Goal: Information Seeking & Learning: Learn about a topic

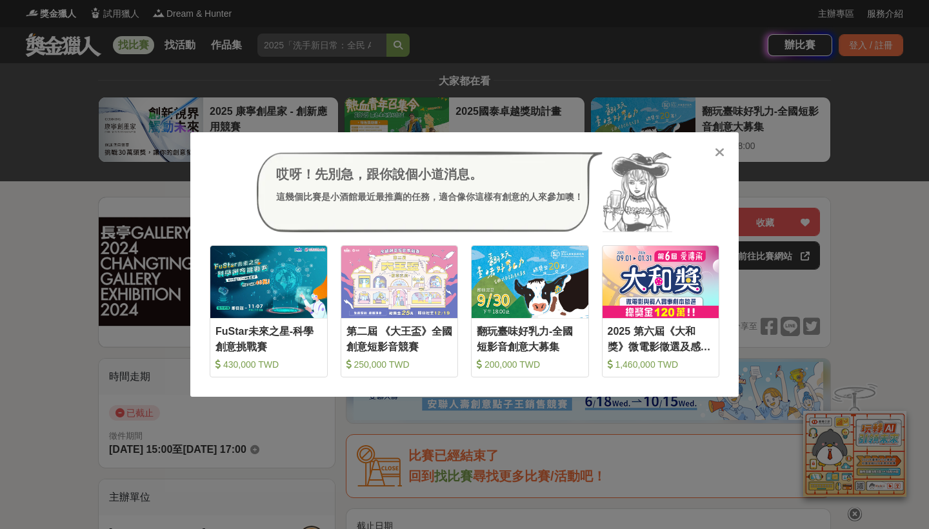
click at [552, 73] on div "哎呀！先別急，跟你說個小道消息。 這幾個比賽是小酒館最近最推薦的任務，適合像你這樣有創意的人來參加噢！ 收藏 FuStar[PERSON_NAME]之星-科學…" at bounding box center [464, 264] width 929 height 529
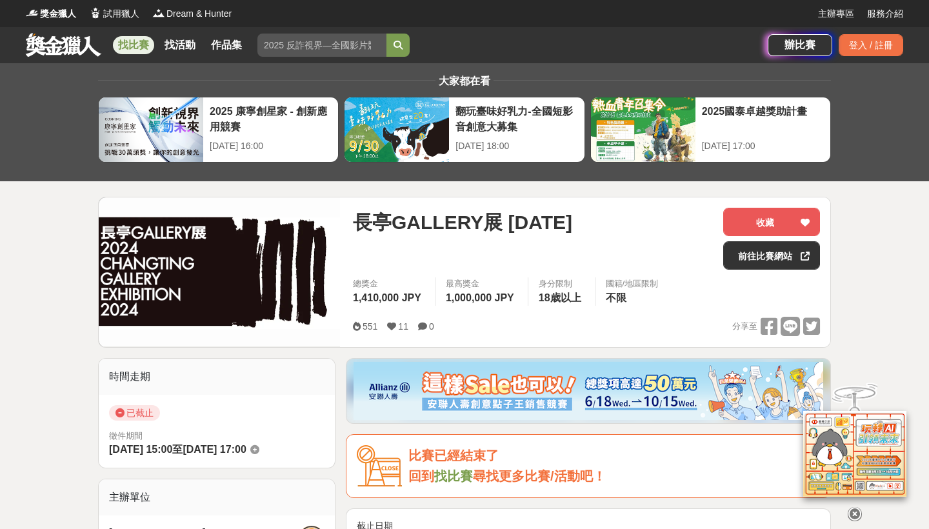
click at [133, 42] on link "找比賽" at bounding box center [133, 45] width 41 height 18
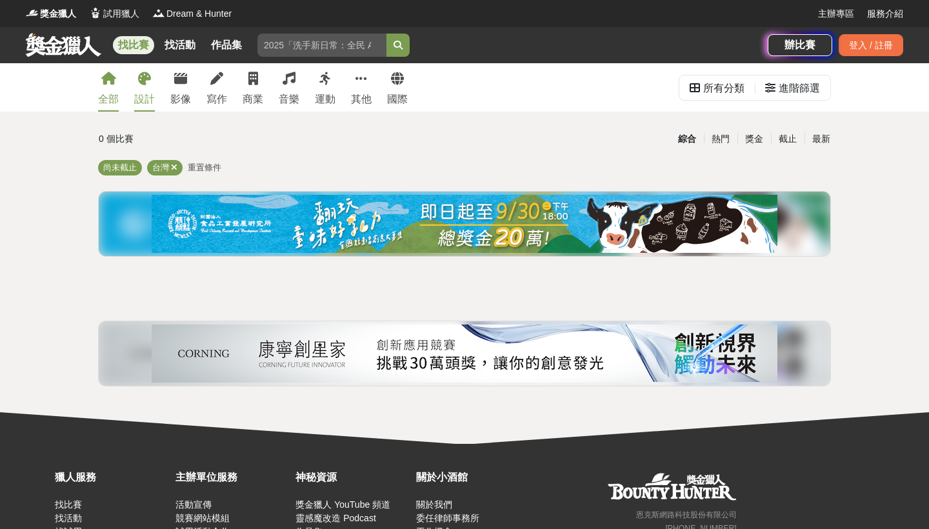
click at [139, 108] on link "設計" at bounding box center [144, 87] width 21 height 48
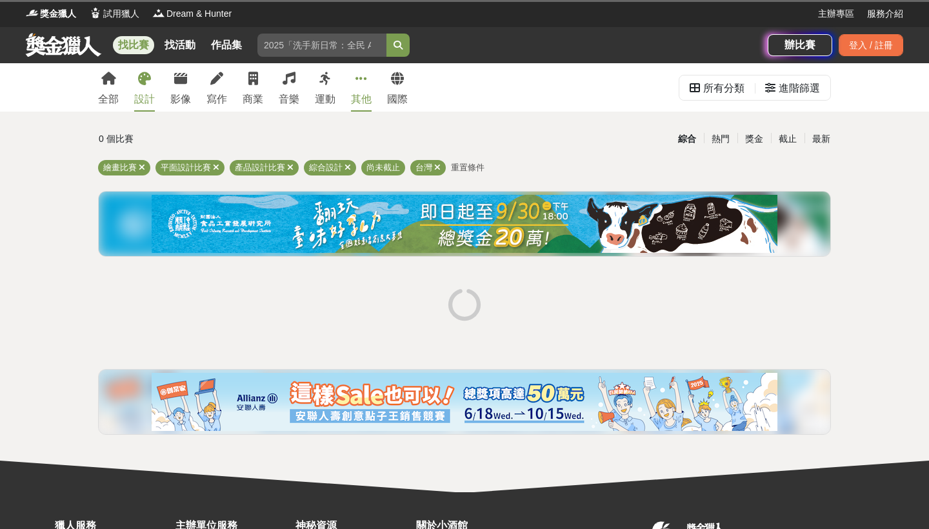
click at [368, 96] on div "其他" at bounding box center [361, 99] width 21 height 15
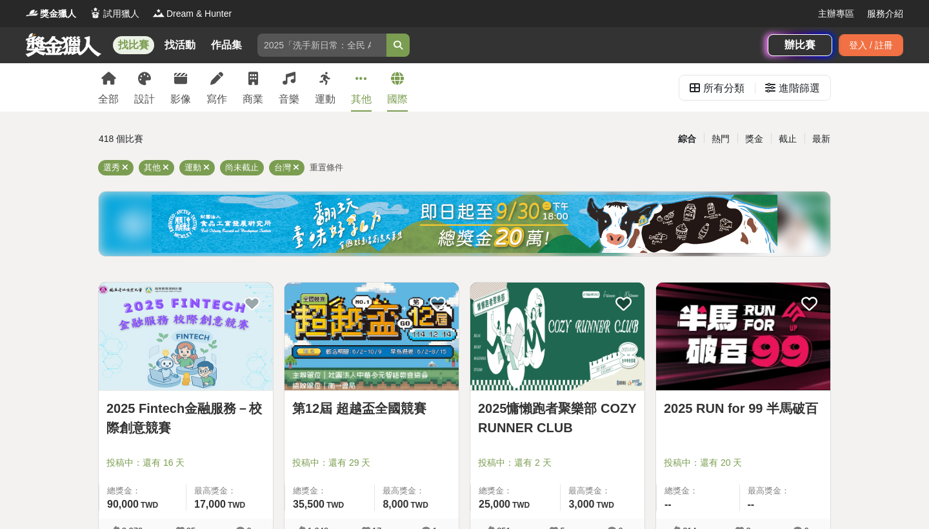
click at [399, 87] on link "國際" at bounding box center [397, 87] width 21 height 48
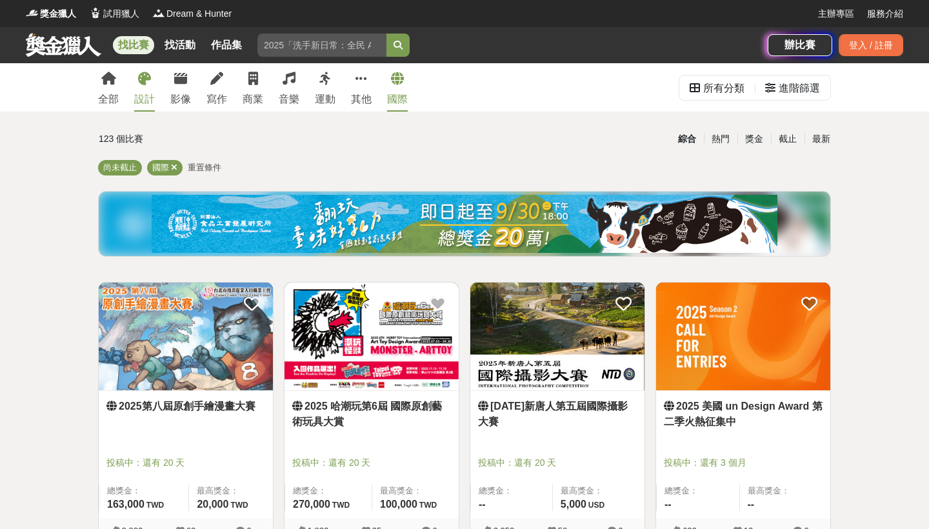
click at [141, 85] on link "設計" at bounding box center [144, 87] width 21 height 48
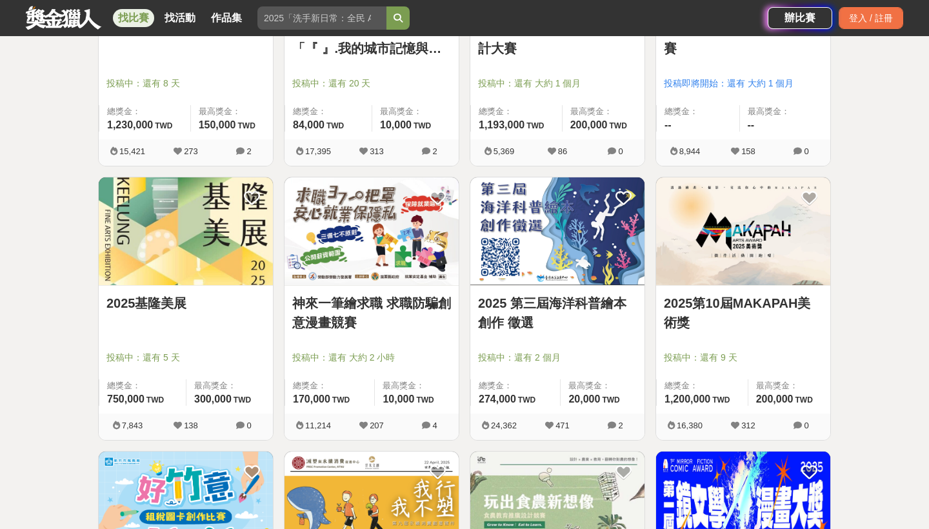
scroll to position [932, 0]
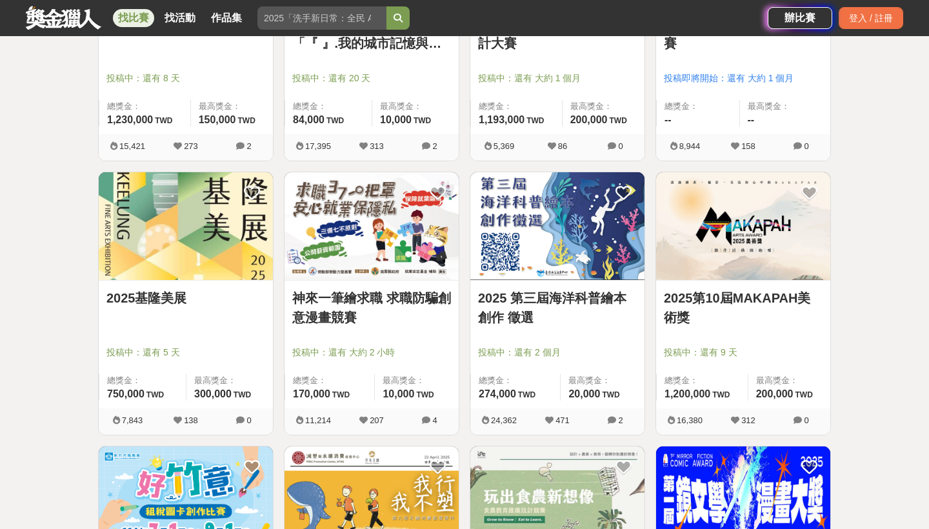
click at [140, 286] on div "[DATE]基隆美展 投稿中：還有 5 天 總獎金： 750,000 750,000 TWD 最高獎金： 300,000 TWD" at bounding box center [186, 345] width 174 height 128
click at [123, 299] on link "2025基隆美展" at bounding box center [185, 297] width 159 height 19
